Goal: Task Accomplishment & Management: Use online tool/utility

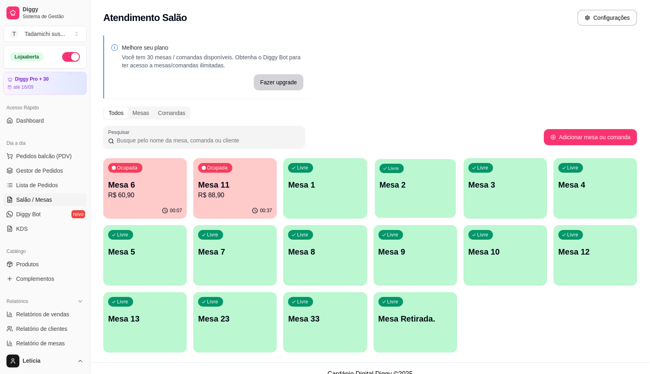
click at [396, 188] on p "Mesa 2" at bounding box center [415, 184] width 72 height 11
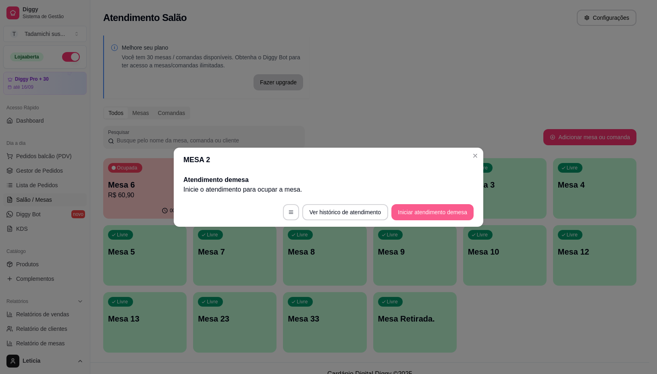
click at [413, 214] on button "Iniciar atendimento de mesa" at bounding box center [433, 212] width 82 height 16
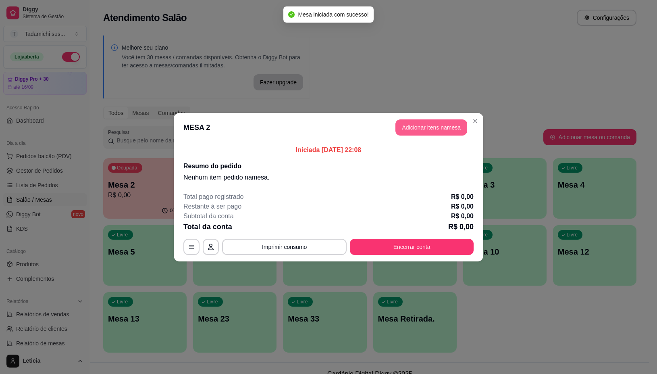
click at [423, 129] on button "Adicionar itens na mesa" at bounding box center [432, 127] width 72 height 16
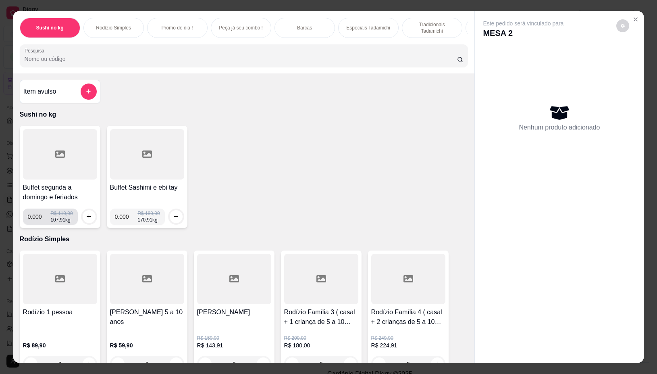
click at [39, 221] on input "0.000" at bounding box center [39, 217] width 23 height 16
click at [40, 221] on input "0.000" at bounding box center [39, 217] width 23 height 16
type input "0.252"
click at [85, 216] on button "increase-product-quantity" at bounding box center [89, 216] width 13 height 13
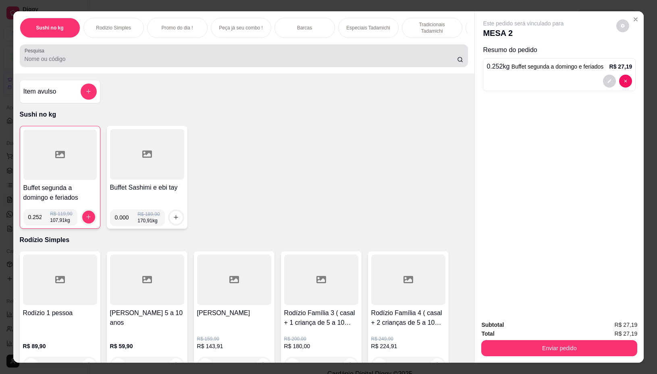
click at [175, 60] on input "Pesquisa" at bounding box center [241, 59] width 433 height 8
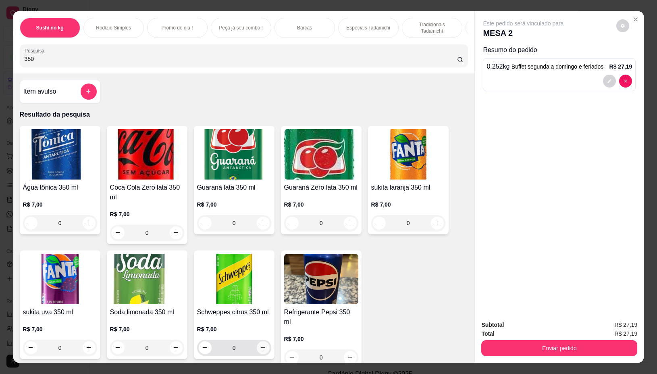
type input "350"
click at [261, 350] on icon "increase-product-quantity" at bounding box center [263, 347] width 6 height 6
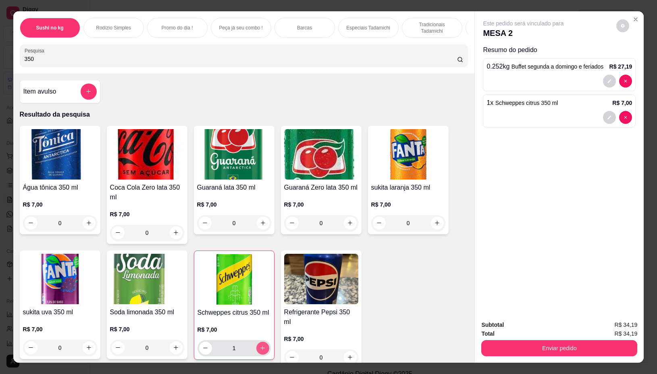
type input "1"
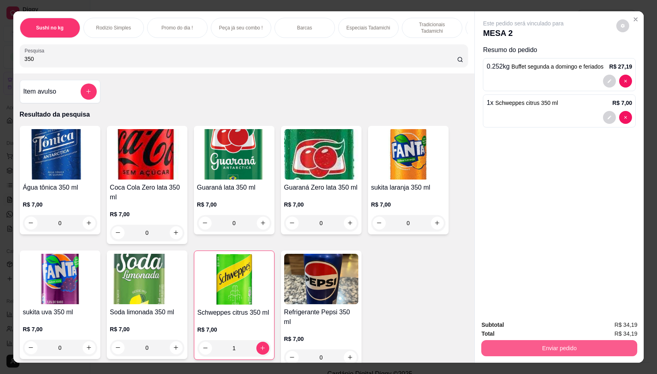
click at [552, 346] on button "Enviar pedido" at bounding box center [560, 348] width 156 height 16
click at [537, 328] on button "Não registrar e enviar pedido" at bounding box center [532, 324] width 84 height 15
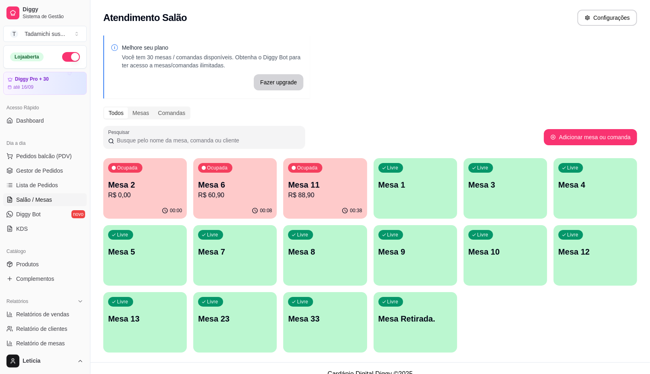
click at [317, 191] on p "R$ 88,90" at bounding box center [325, 195] width 74 height 10
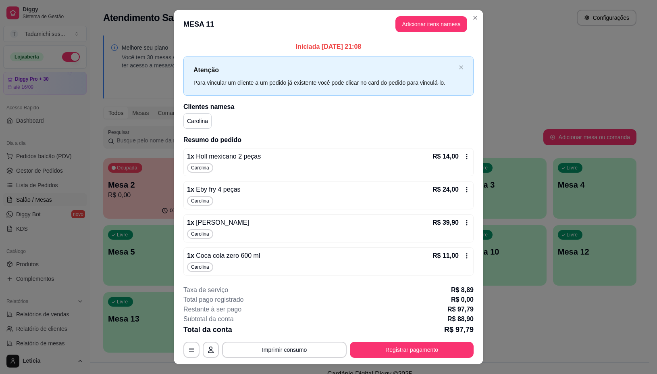
click at [464, 154] on icon at bounding box center [467, 156] width 6 height 6
click at [464, 156] on icon at bounding box center [467, 156] width 6 height 6
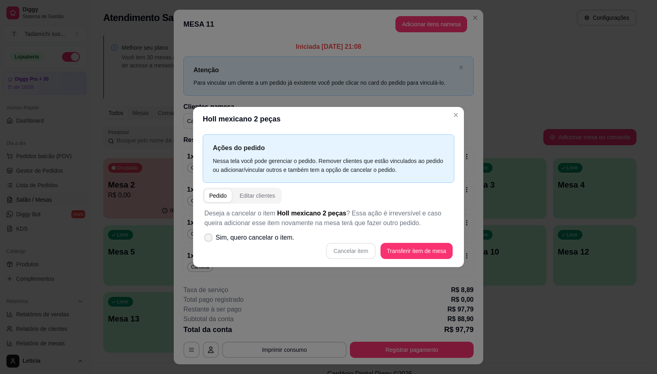
click at [260, 230] on label "Sim, quero cancelar o item." at bounding box center [249, 237] width 96 height 16
click at [209, 239] on input "Sim, quero cancelar o item." at bounding box center [206, 241] width 5 height 5
checkbox input "true"
click at [358, 253] on button "Cancelar item" at bounding box center [350, 251] width 49 height 16
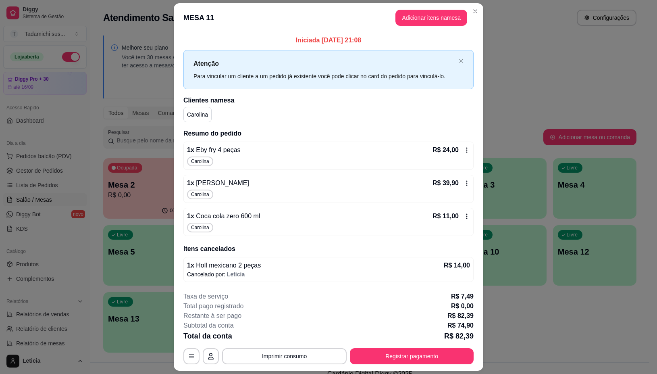
click at [464, 150] on icon at bounding box center [467, 150] width 6 height 6
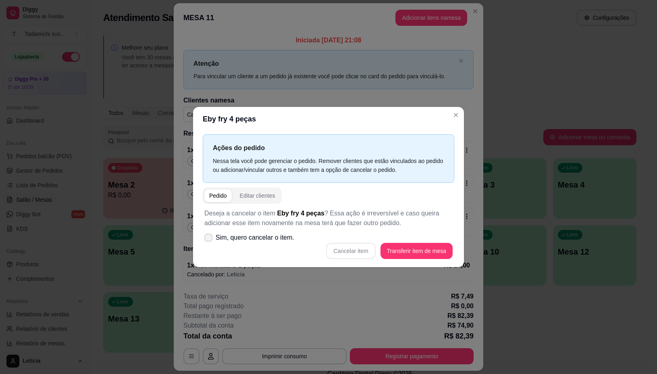
click at [277, 234] on span "Sim, quero cancelar o item." at bounding box center [255, 238] width 79 height 10
click at [209, 239] on input "Sim, quero cancelar o item." at bounding box center [206, 241] width 5 height 5
checkbox input "true"
click at [353, 246] on button "Cancelar item" at bounding box center [350, 251] width 49 height 16
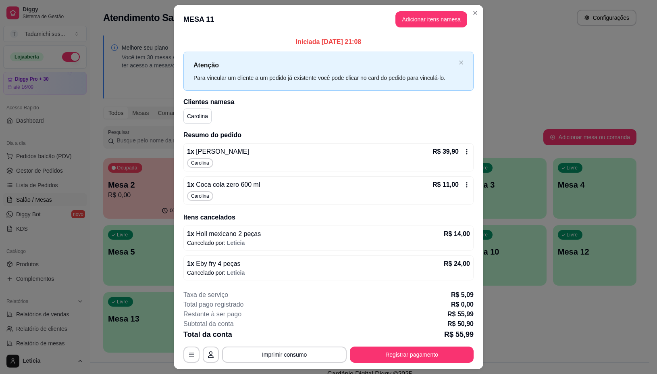
click at [467, 153] on icon at bounding box center [467, 151] width 1 height 5
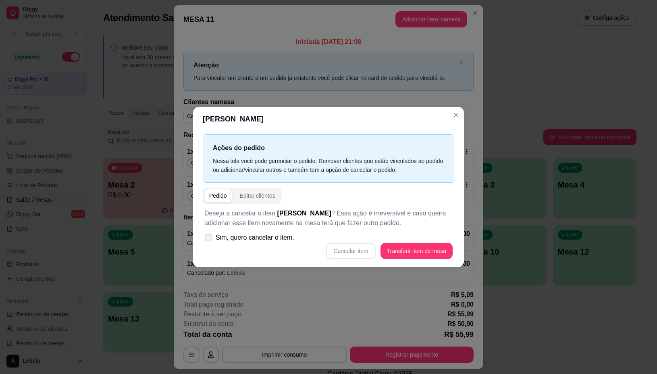
click at [259, 233] on span "Sim, quero cancelar o item." at bounding box center [255, 238] width 79 height 10
click at [209, 239] on input "Sim, quero cancelar o item." at bounding box center [206, 241] width 5 height 5
checkbox input "true"
click at [366, 256] on button "Cancelar item" at bounding box center [350, 251] width 49 height 16
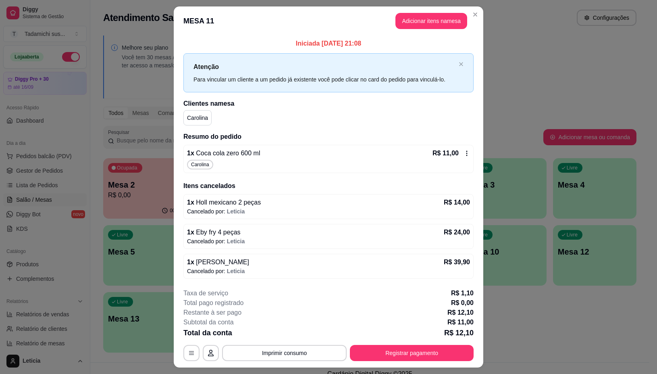
click at [464, 150] on icon at bounding box center [467, 153] width 6 height 6
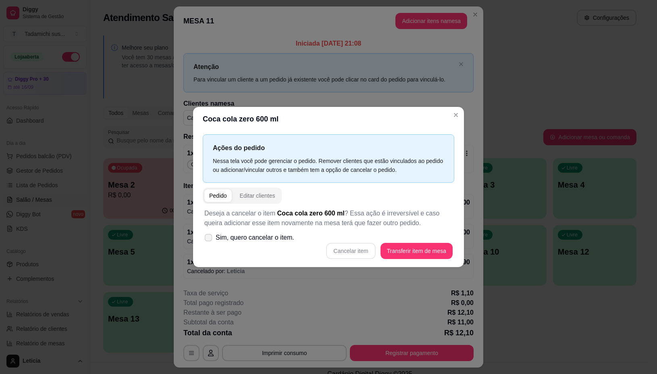
click at [271, 236] on span "Sim, quero cancelar o item." at bounding box center [255, 238] width 79 height 10
click at [209, 239] on input "Sim, quero cancelar o item." at bounding box center [206, 241] width 5 height 5
checkbox input "true"
click at [345, 254] on button "Cancelar item" at bounding box center [350, 251] width 49 height 16
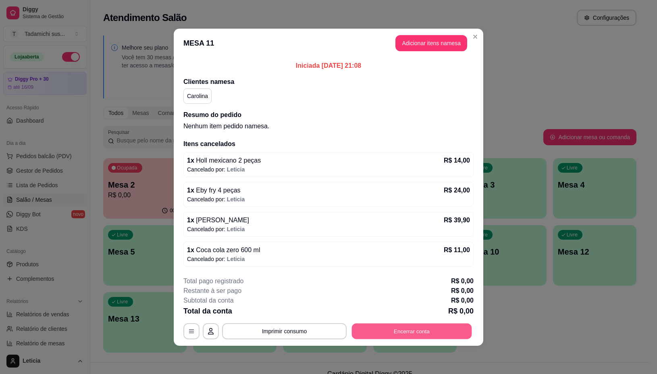
click at [392, 335] on button "Encerrar conta" at bounding box center [412, 331] width 120 height 16
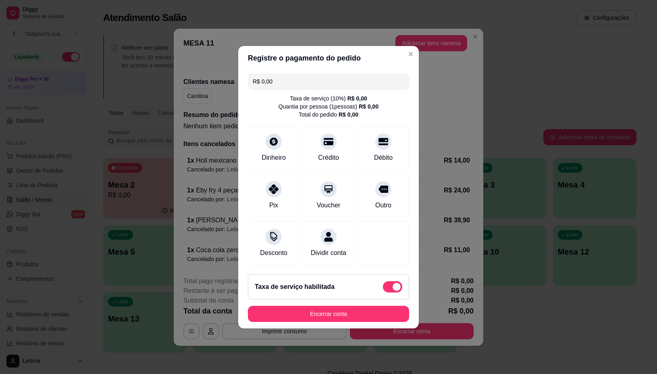
click at [369, 310] on footer "Taxa de serviço habilitada Encerrar conta" at bounding box center [328, 298] width 181 height 60
click at [380, 315] on button "Encerrar conta" at bounding box center [328, 314] width 161 height 16
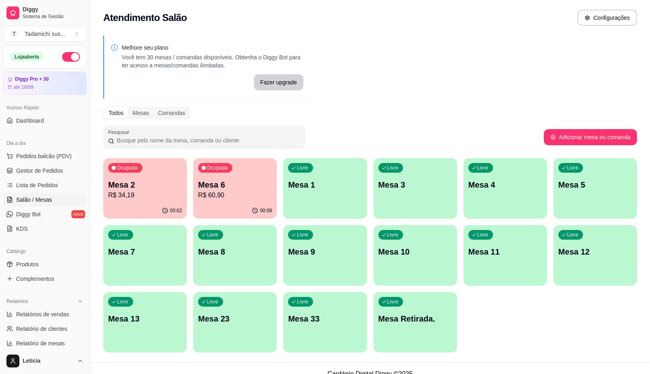
click at [158, 188] on p "Mesa 2" at bounding box center [145, 184] width 74 height 11
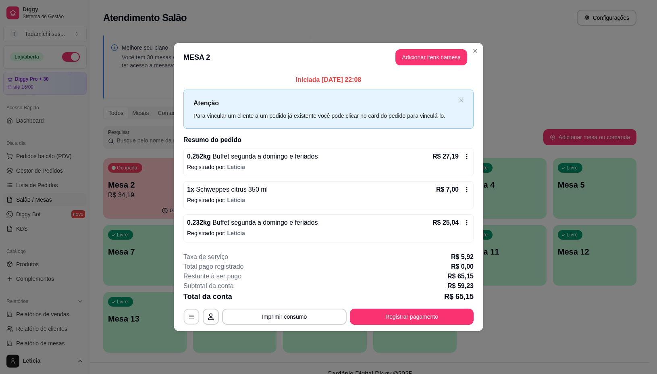
click at [192, 314] on icon "button" at bounding box center [191, 316] width 6 height 6
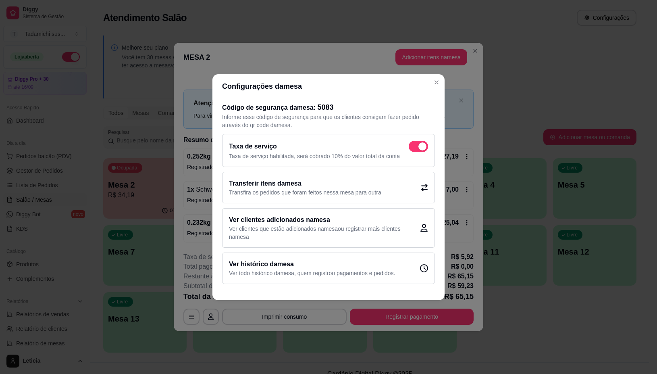
click at [415, 150] on span at bounding box center [418, 146] width 19 height 11
click at [414, 150] on input "checkbox" at bounding box center [411, 150] width 5 height 5
checkbox input "false"
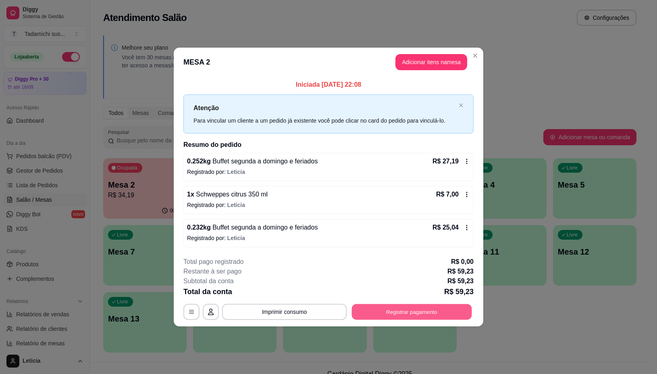
click at [407, 309] on button "Registrar pagamento" at bounding box center [412, 312] width 120 height 16
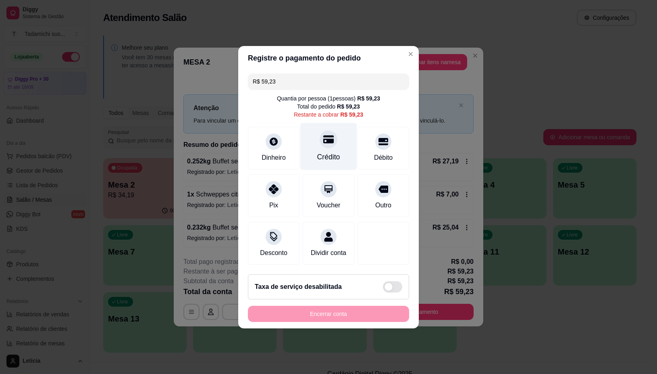
click at [317, 152] on div "Crédito" at bounding box center [328, 157] width 23 height 10
type input "R$ 0,00"
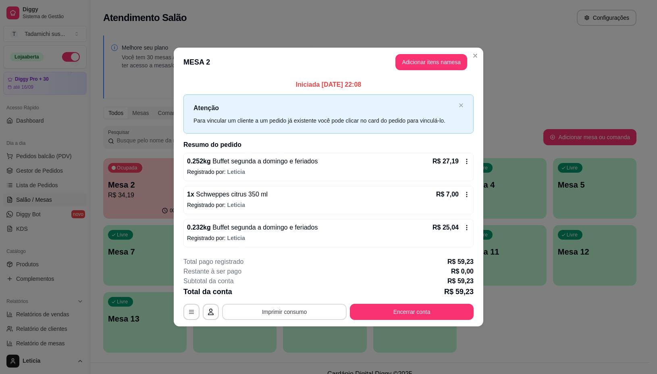
click at [275, 307] on button "Imprimir consumo" at bounding box center [284, 312] width 125 height 16
click at [285, 274] on button "IMPRESSORA" at bounding box center [287, 277] width 62 height 13
click at [366, 311] on button "Encerrar conta" at bounding box center [412, 312] width 124 height 16
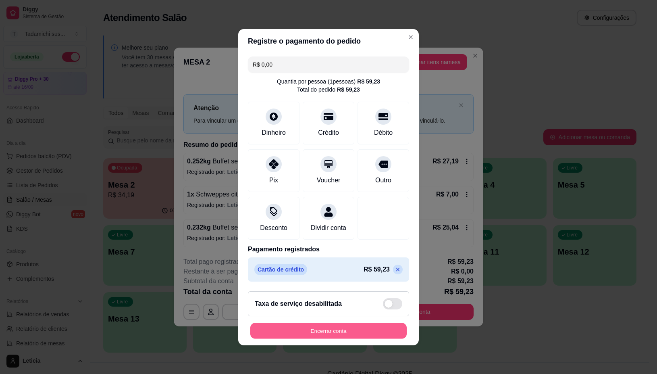
click at [338, 332] on button "Encerrar conta" at bounding box center [328, 331] width 156 height 16
